Goal: Check status: Check status

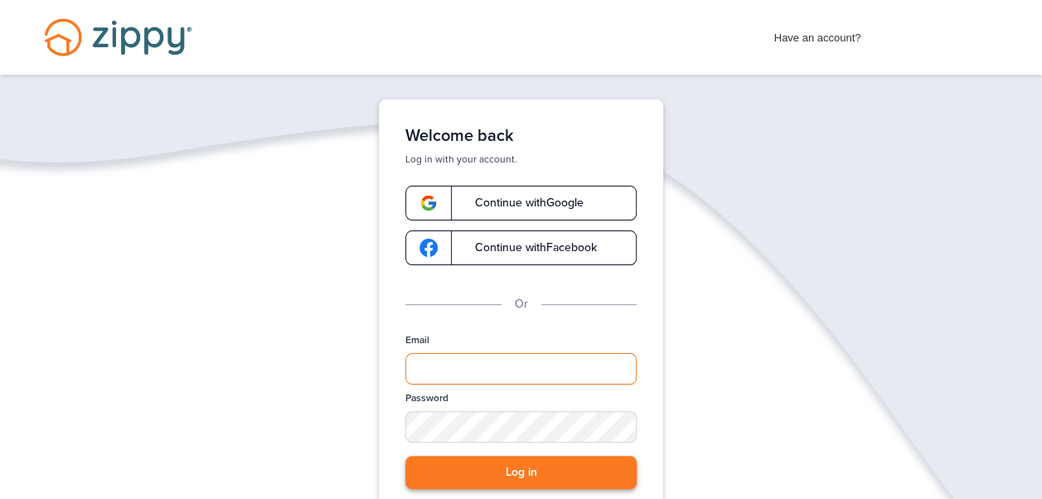
type input "**********"
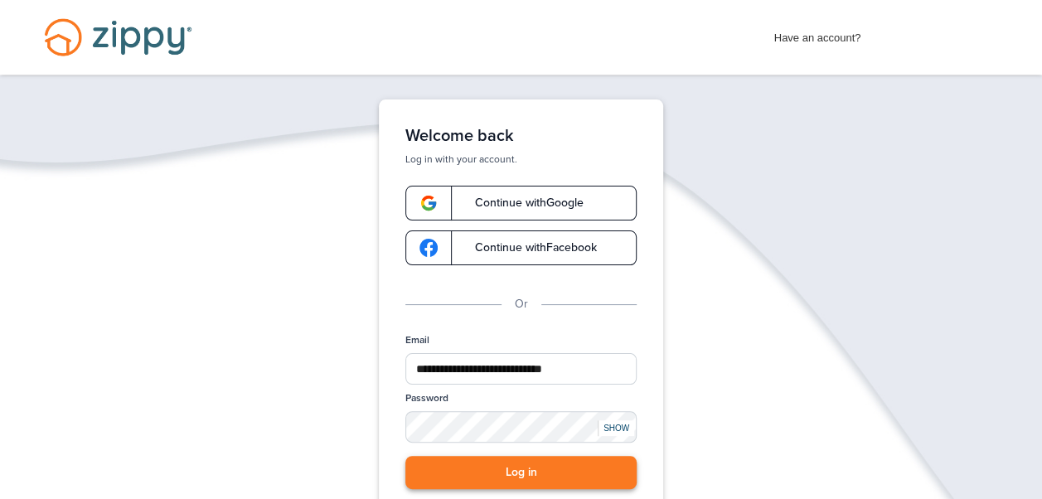
click at [515, 472] on button "Log in" at bounding box center [520, 473] width 231 height 34
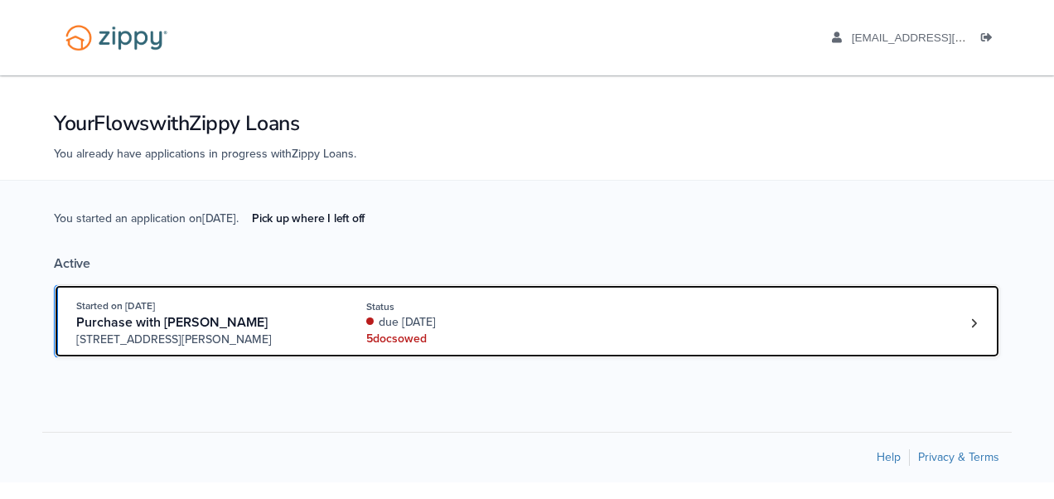
click at [351, 328] on div "Started on [DATE] Purchase with [PERSON_NAME] [STREET_ADDRESS][PERSON_NAME] Sta…" at bounding box center [518, 323] width 885 height 51
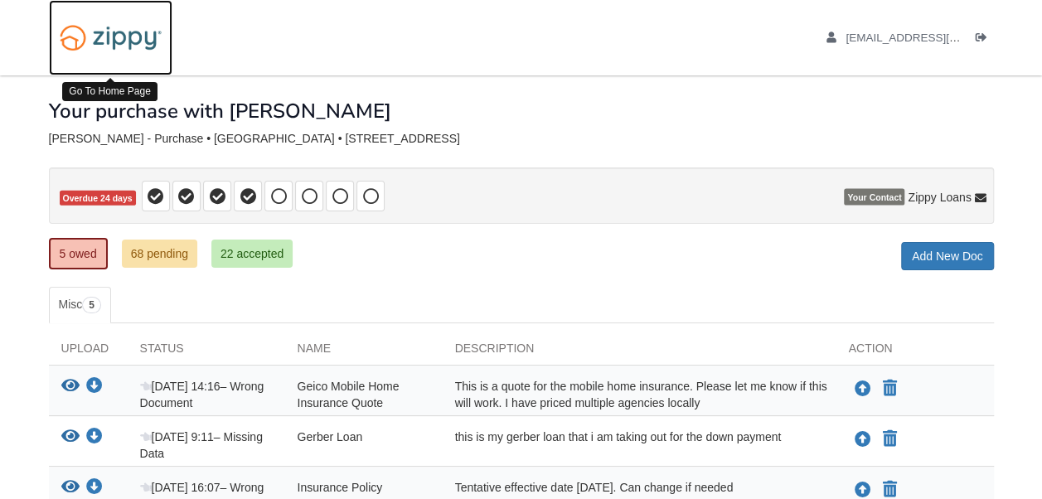
click at [118, 36] on img at bounding box center [110, 38] width 123 height 42
